Goal: Find specific page/section: Find specific page/section

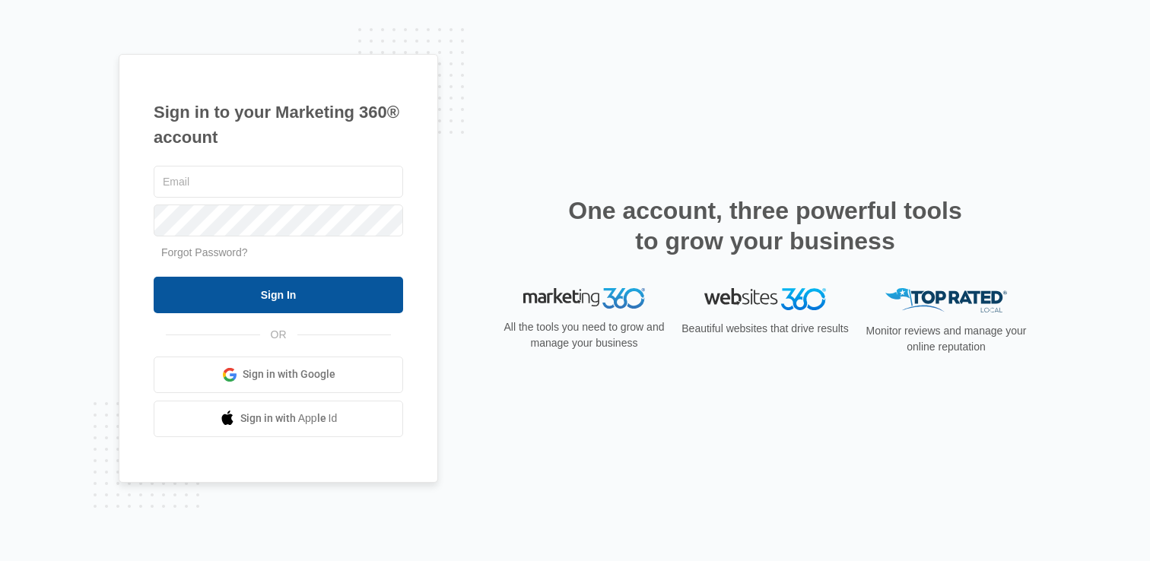
type input "[EMAIL_ADDRESS][DOMAIN_NAME]"
click at [276, 303] on input "Sign In" at bounding box center [278, 295] width 249 height 36
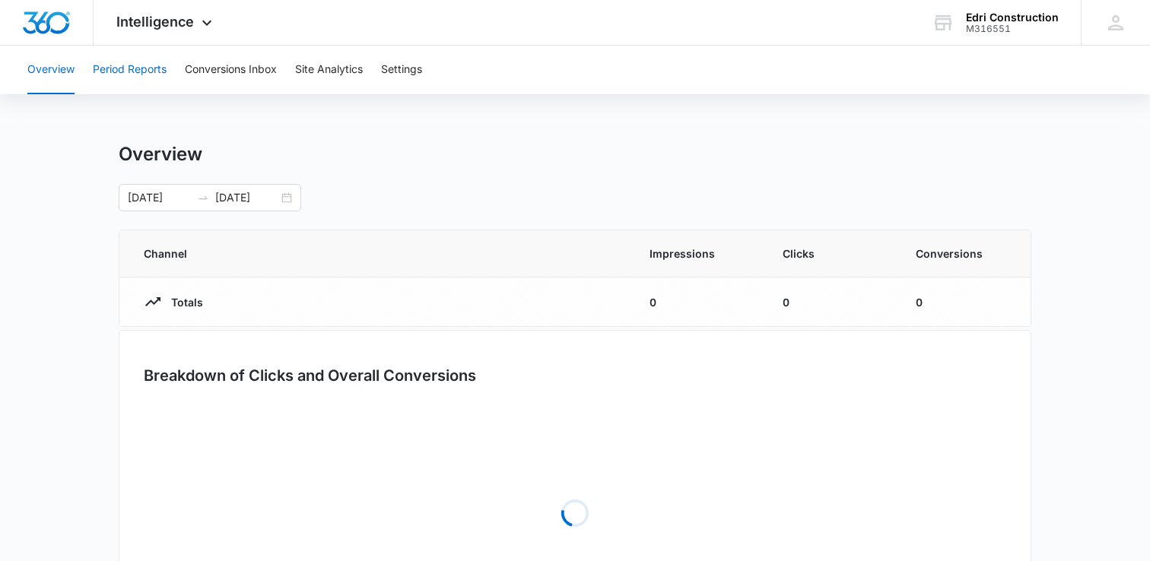
click at [153, 70] on button "Period Reports" at bounding box center [130, 70] width 74 height 49
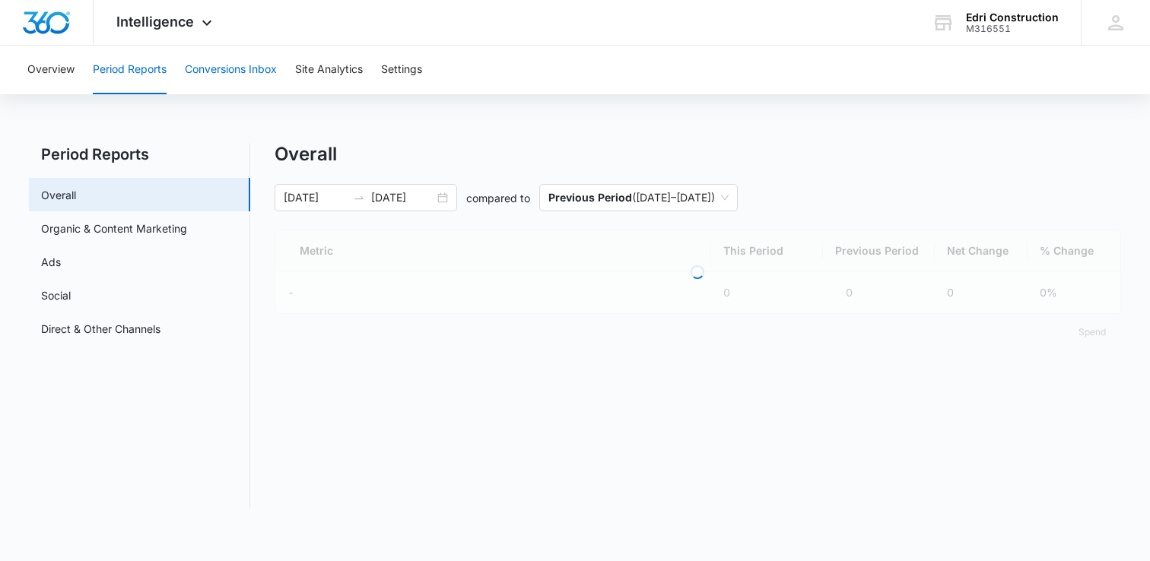
click at [251, 73] on button "Conversions Inbox" at bounding box center [231, 70] width 92 height 49
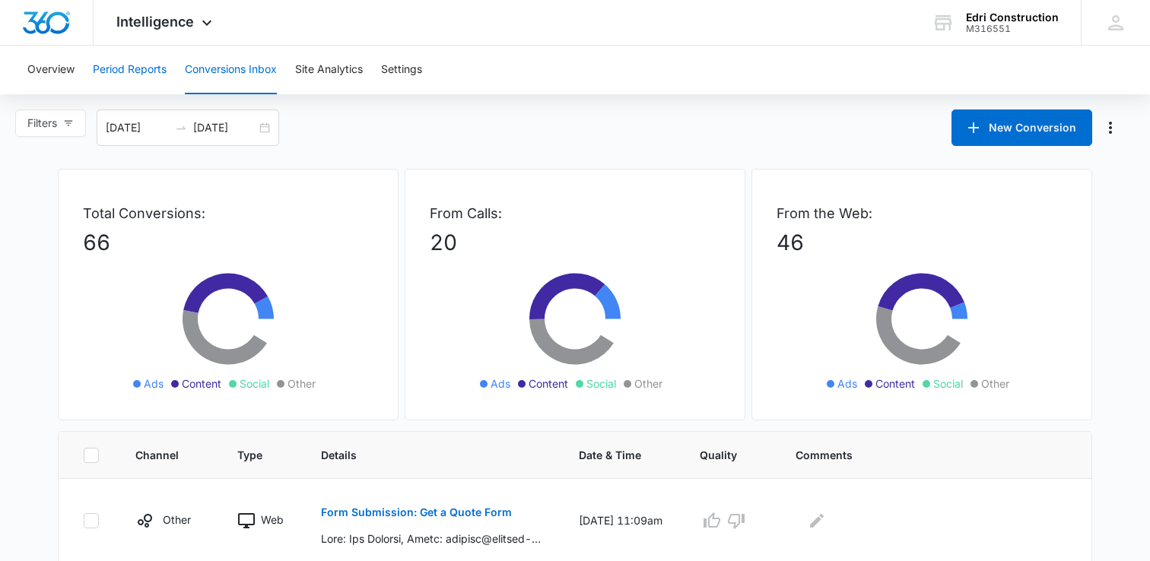
click at [160, 69] on button "Period Reports" at bounding box center [130, 70] width 74 height 49
